Goal: Task Accomplishment & Management: Manage account settings

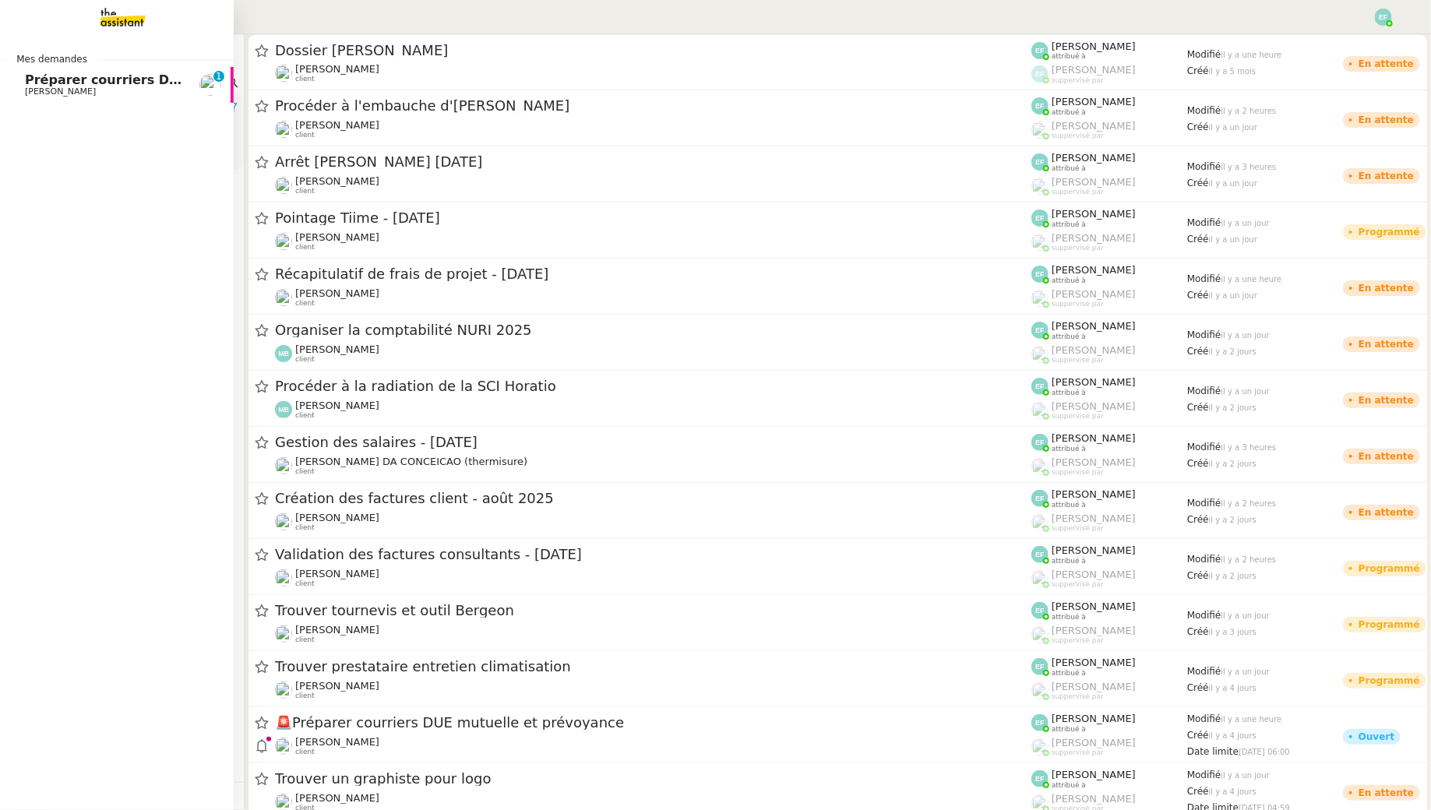
click at [43, 90] on span "[PERSON_NAME]" at bounding box center [60, 91] width 71 height 10
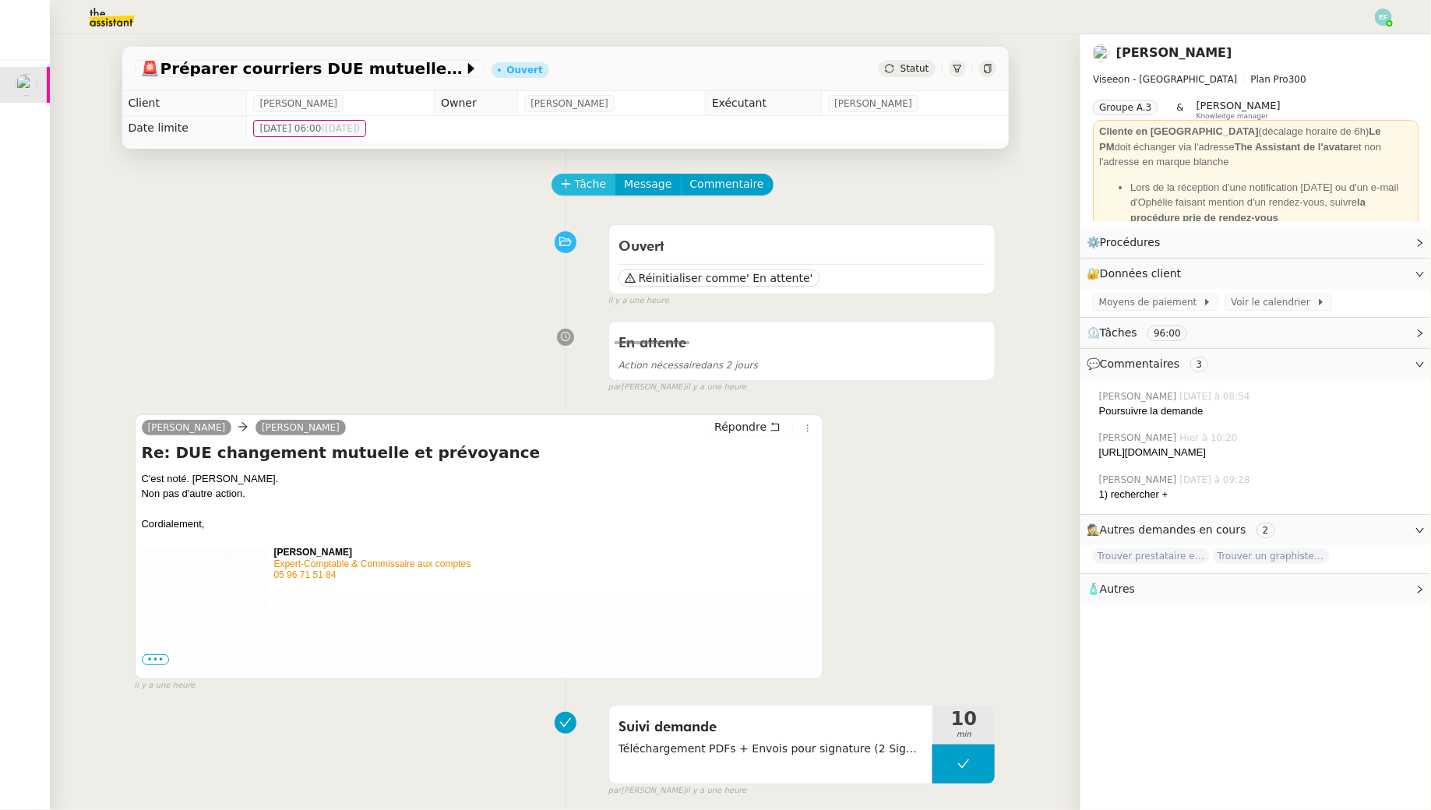
click at [586, 185] on span "Tâche" at bounding box center [591, 184] width 32 height 18
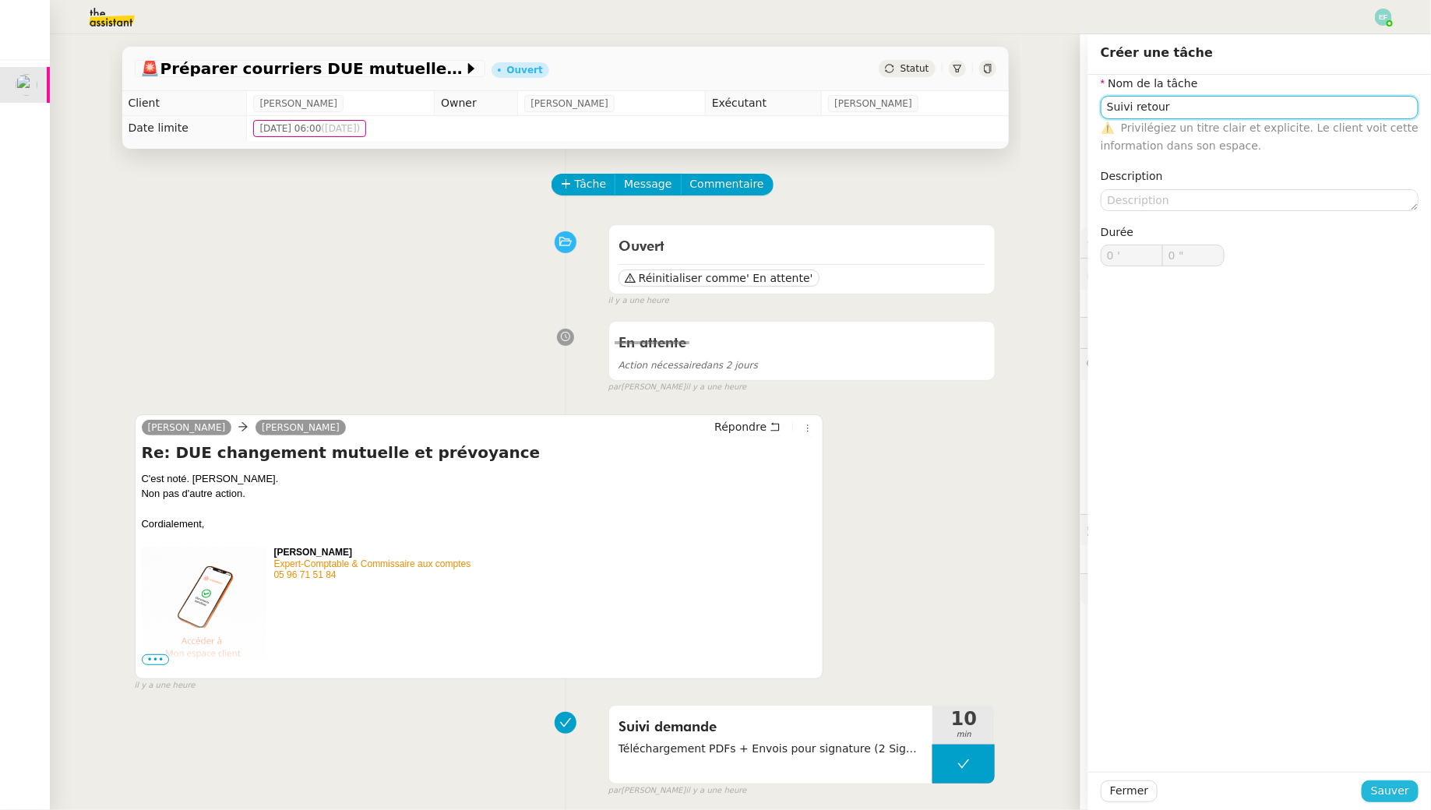
type input "Suivi retour"
click at [1381, 790] on span "Sauver" at bounding box center [1390, 791] width 38 height 18
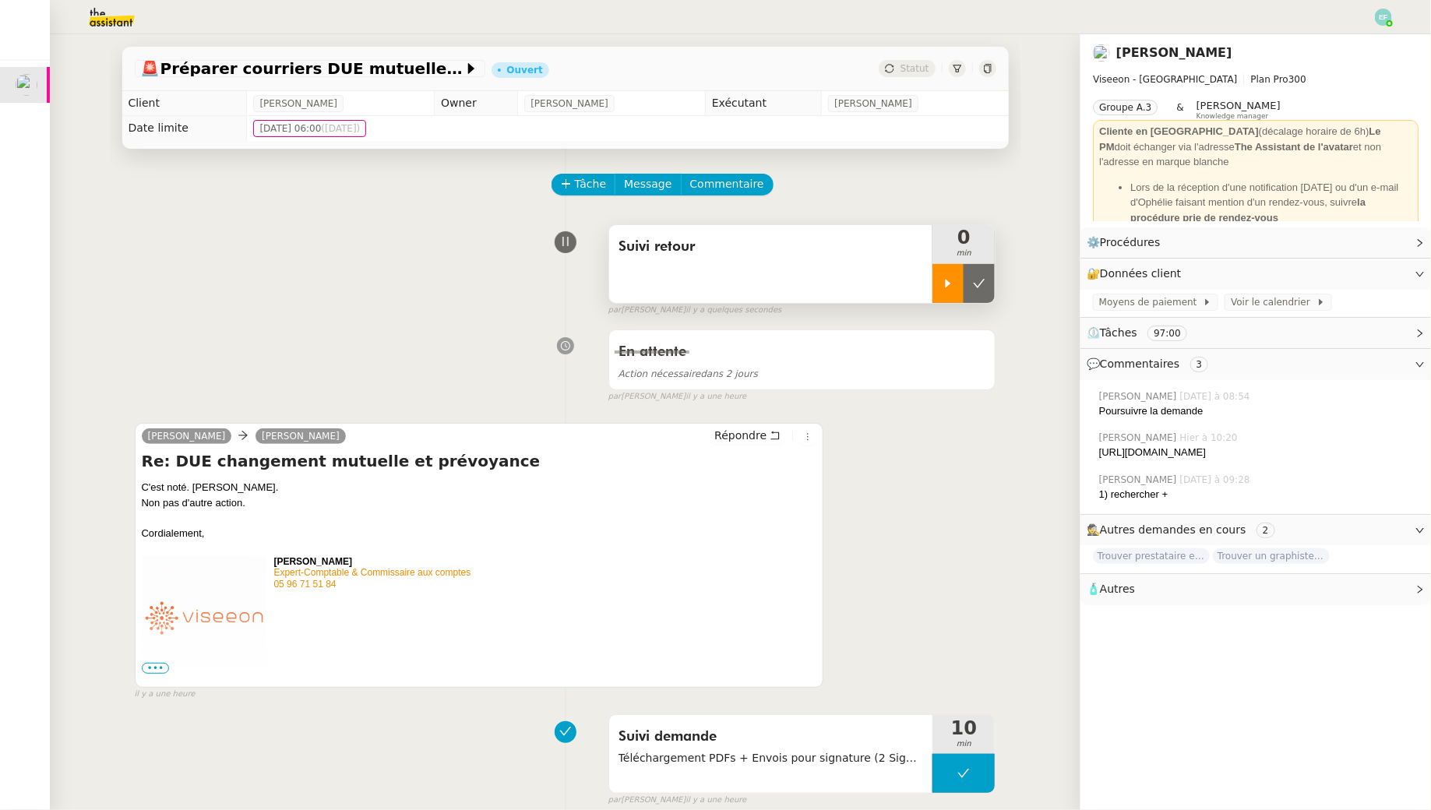
click at [956, 279] on div at bounding box center [947, 283] width 31 height 39
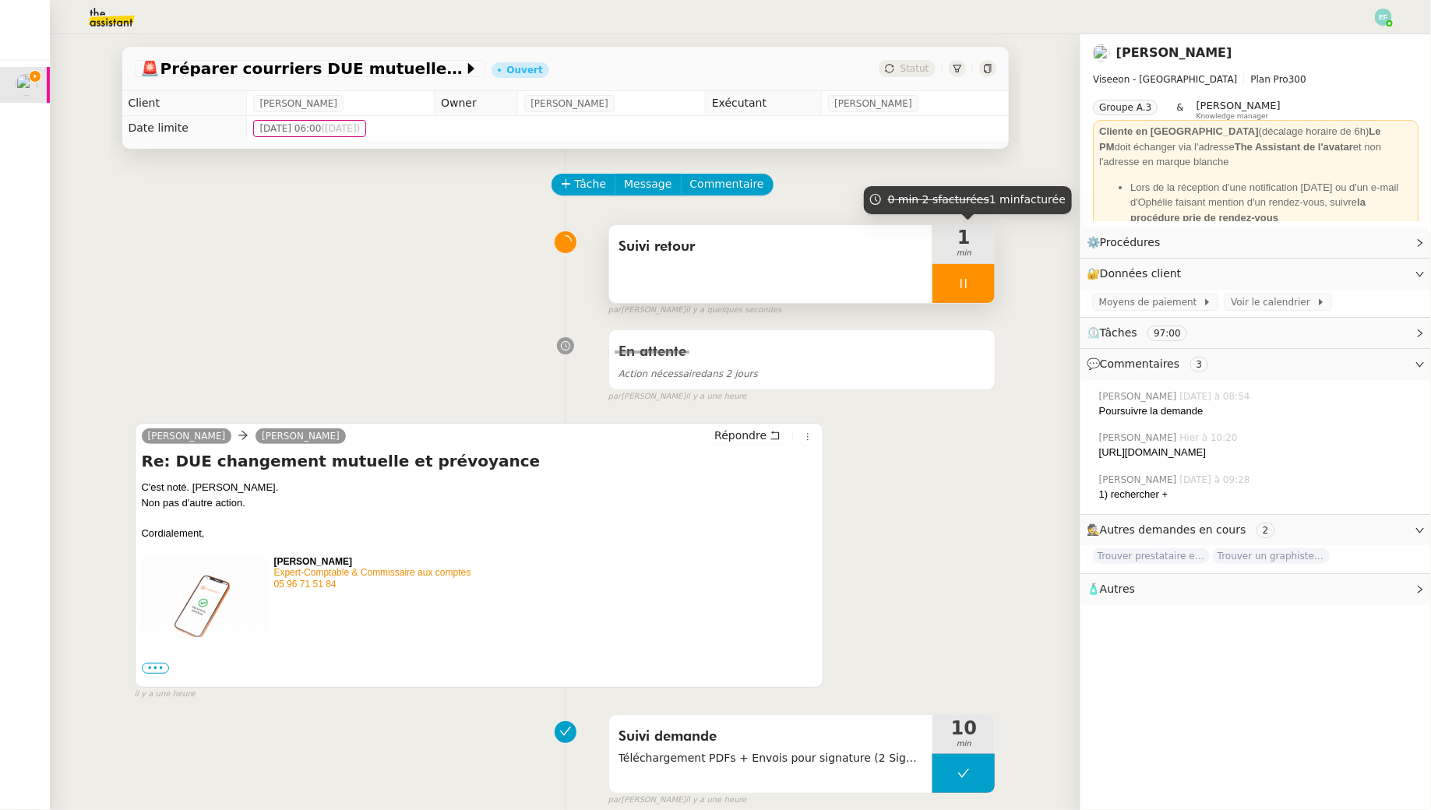
click at [981, 292] on div at bounding box center [963, 283] width 62 height 39
click at [981, 292] on button at bounding box center [978, 283] width 31 height 39
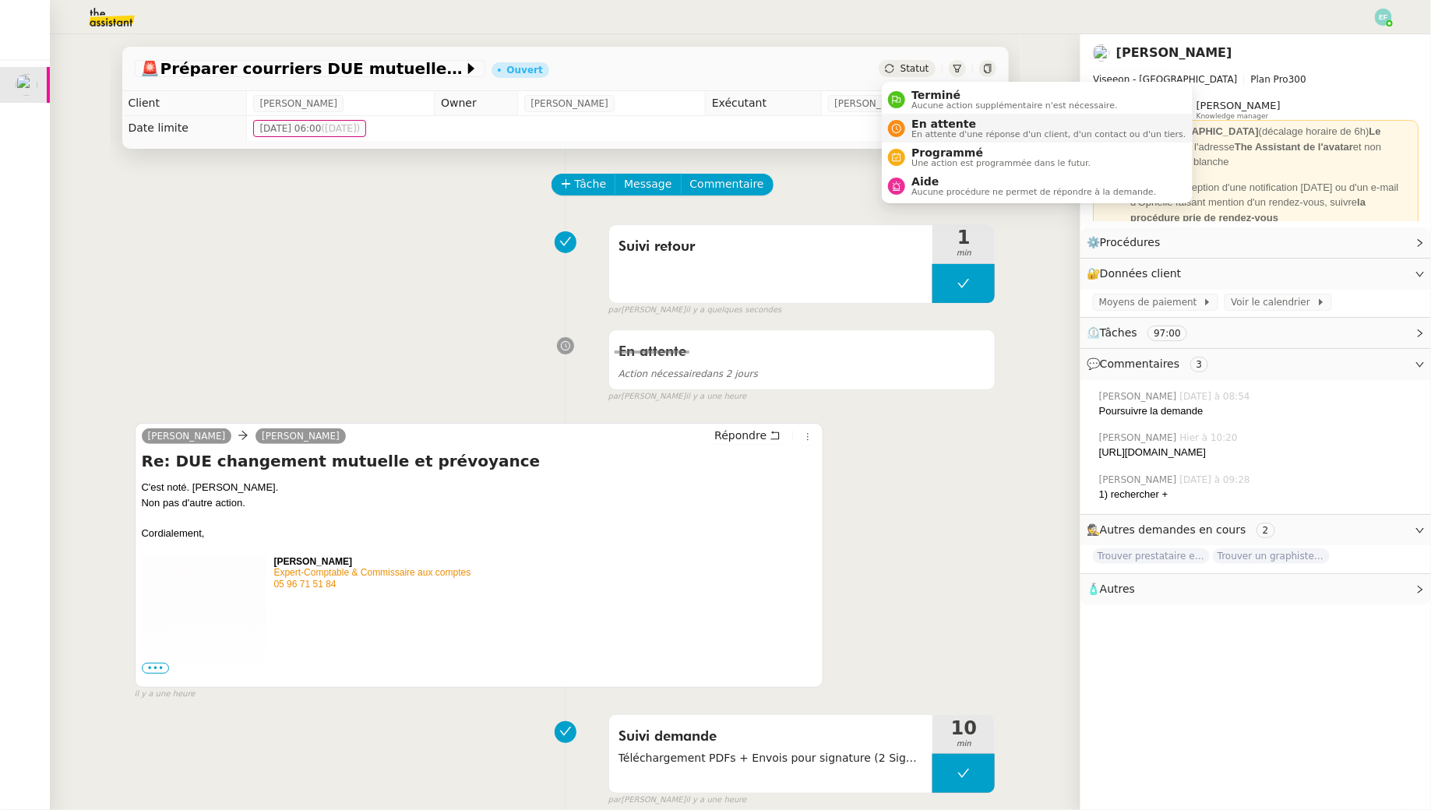
click at [931, 121] on span "En attente" at bounding box center [1048, 124] width 274 height 12
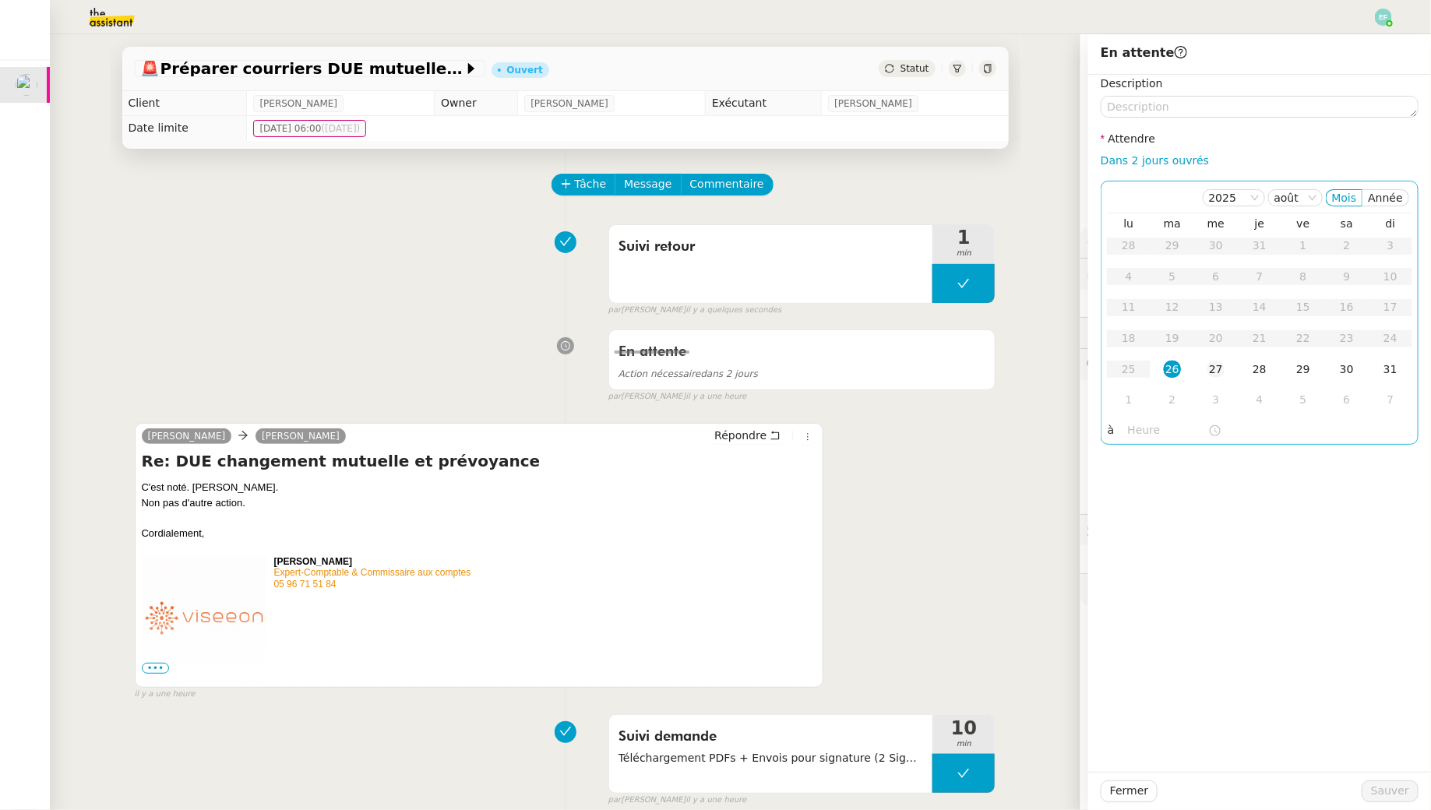
click at [1216, 375] on div "27" at bounding box center [1215, 369] width 17 height 17
click at [1164, 102] on textarea at bounding box center [1259, 107] width 318 height 22
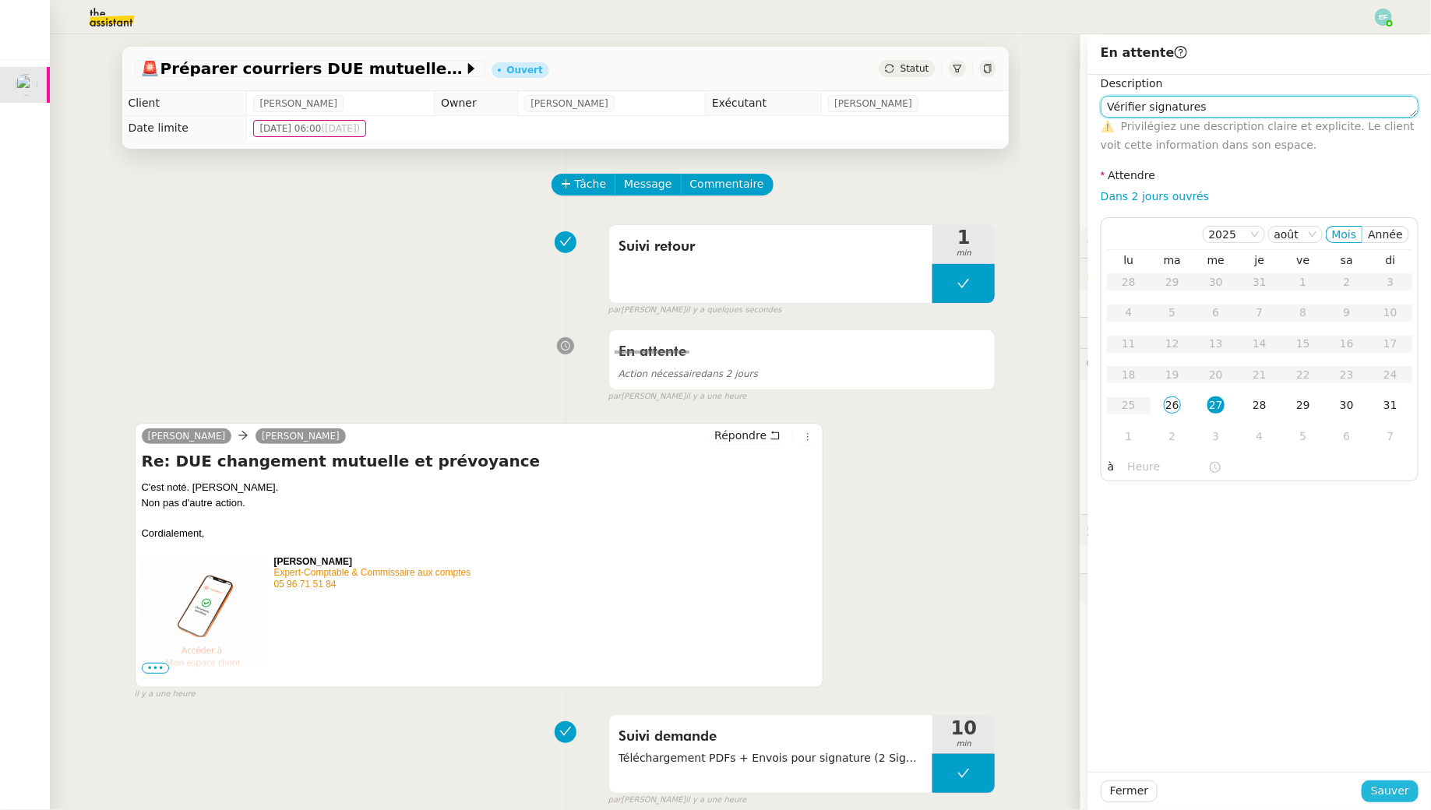
type textarea "Vérifier signatures"
click at [1391, 790] on span "Sauver" at bounding box center [1390, 791] width 38 height 18
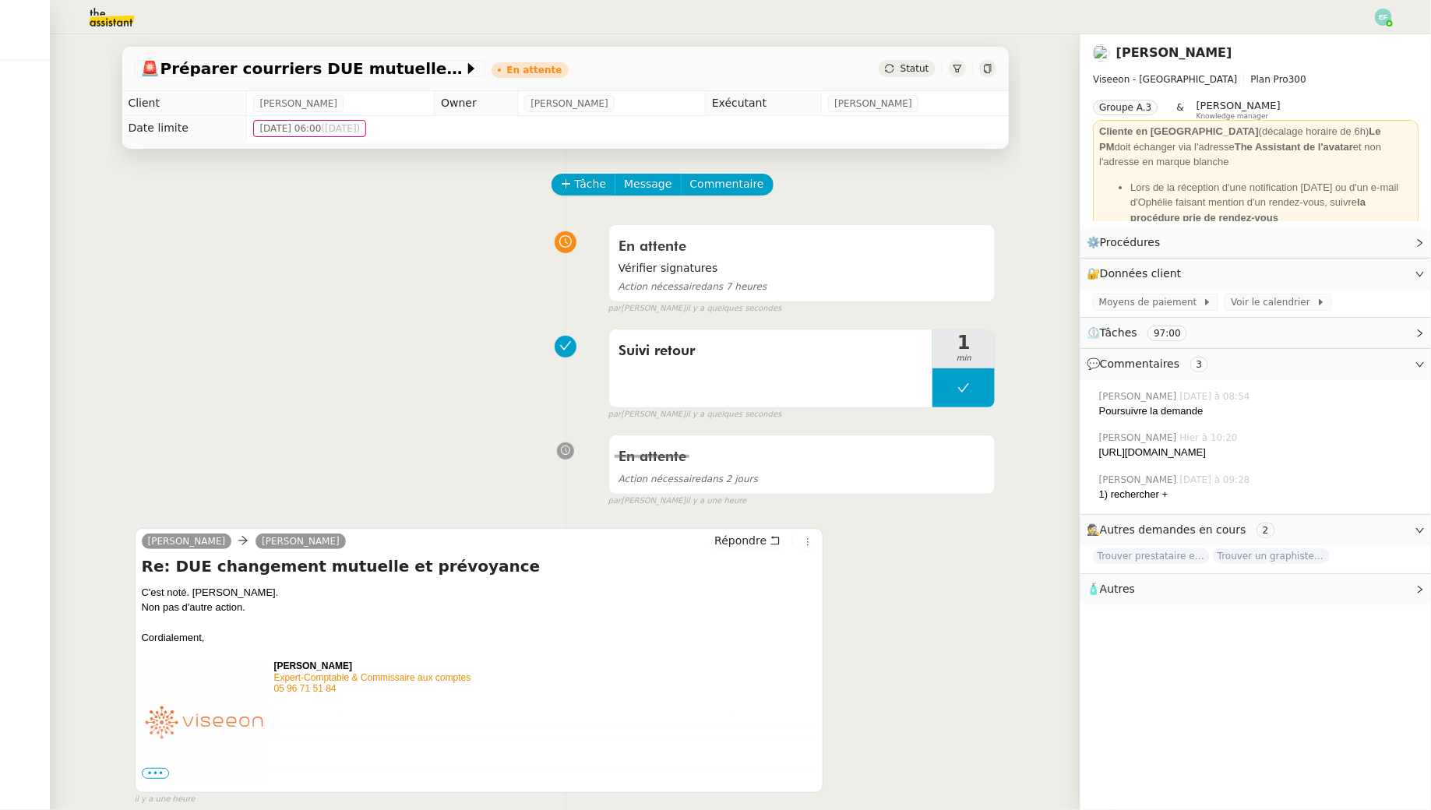
click at [1383, 16] on img at bounding box center [1383, 17] width 17 height 17
click at [1363, 48] on li "Suivi" at bounding box center [1340, 44] width 101 height 22
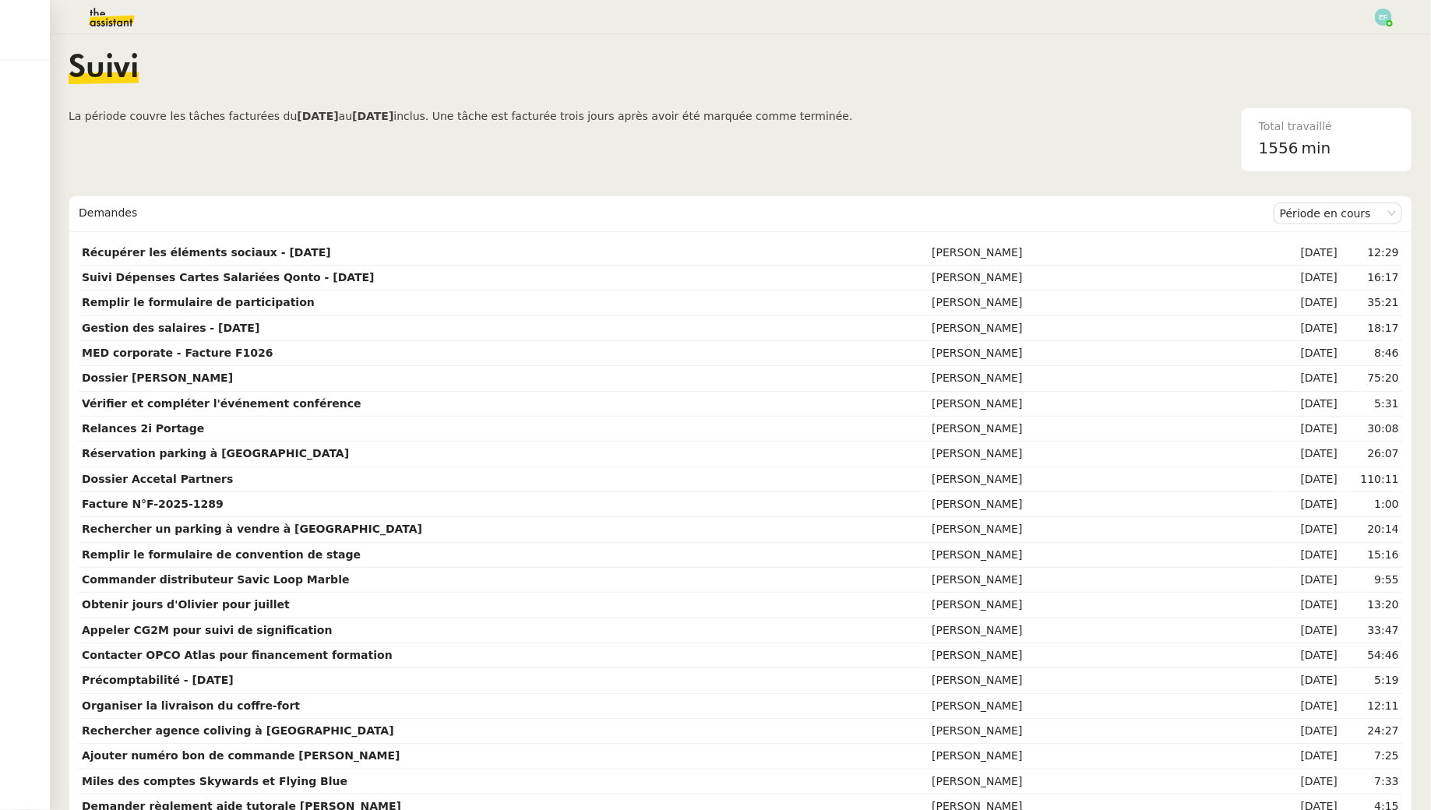
click at [112, 16] on img at bounding box center [99, 17] width 121 height 34
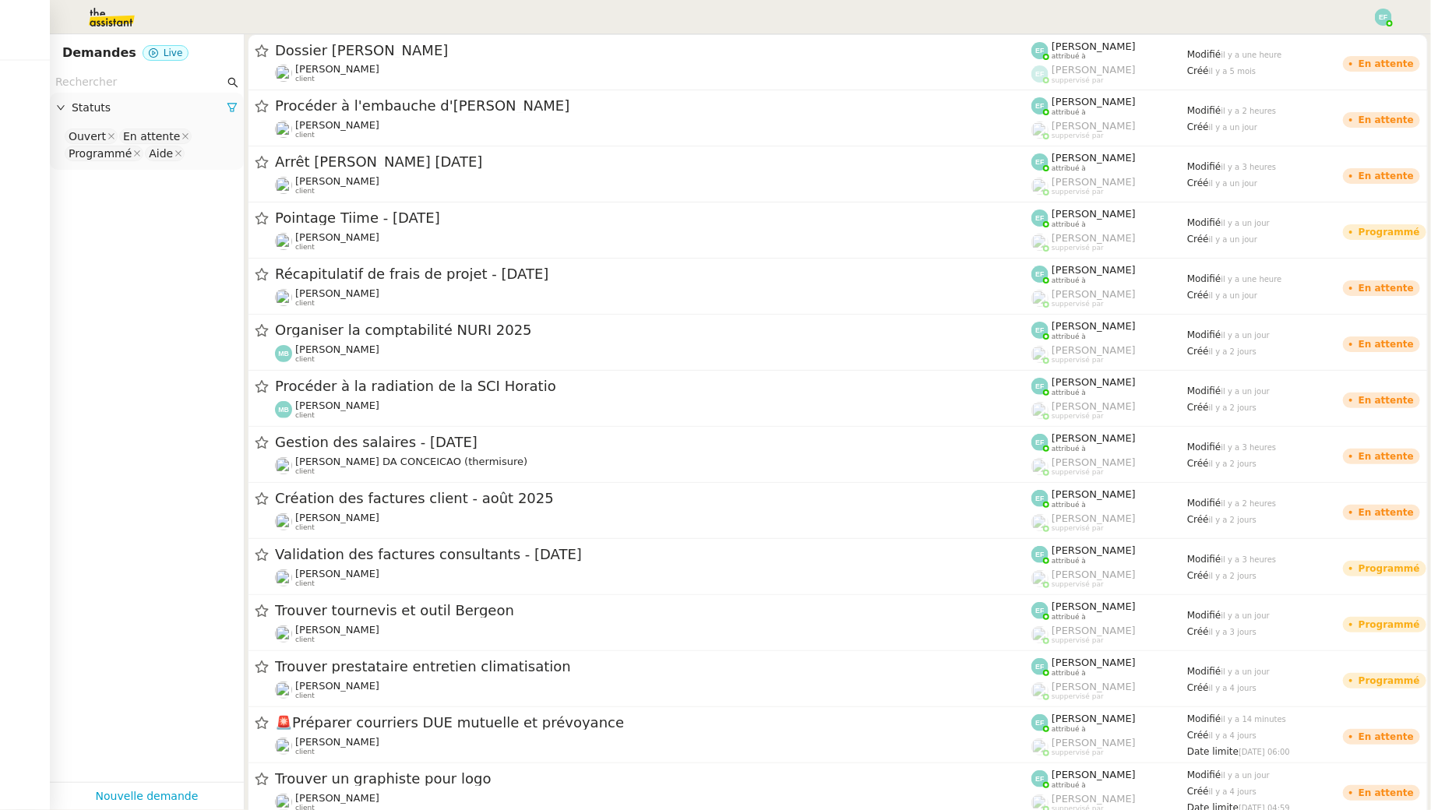
click at [108, 19] on img at bounding box center [99, 17] width 121 height 34
